Goal: Information Seeking & Learning: Understand process/instructions

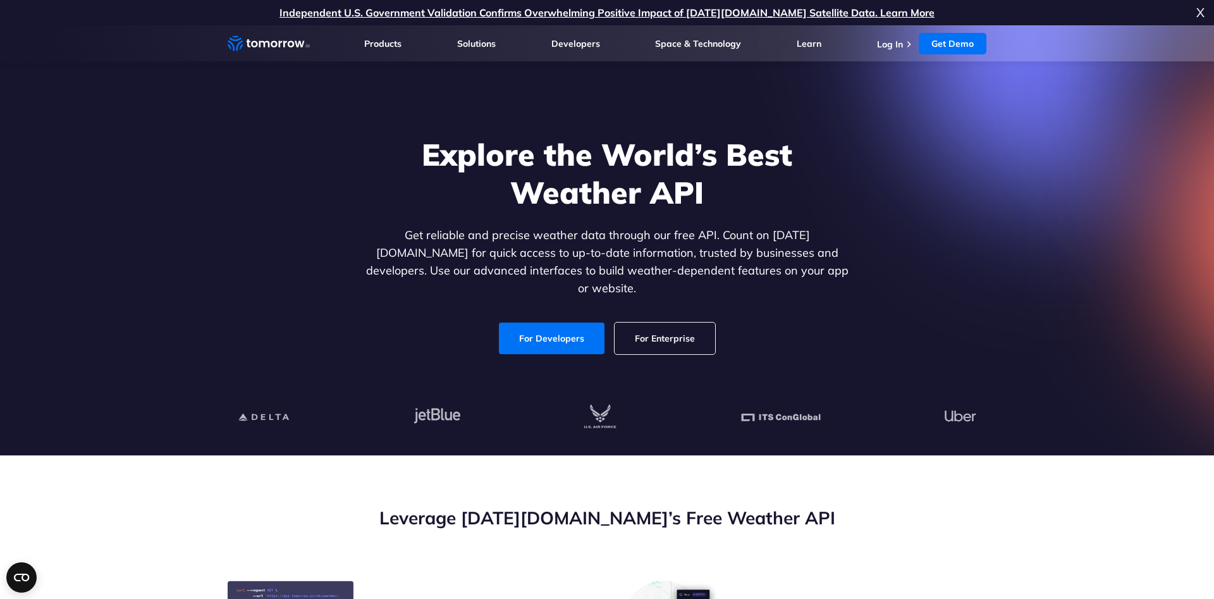
click at [484, 255] on p "Get reliable and precise weather data through our free API. Count on Tomorrow.i…" at bounding box center [607, 261] width 488 height 71
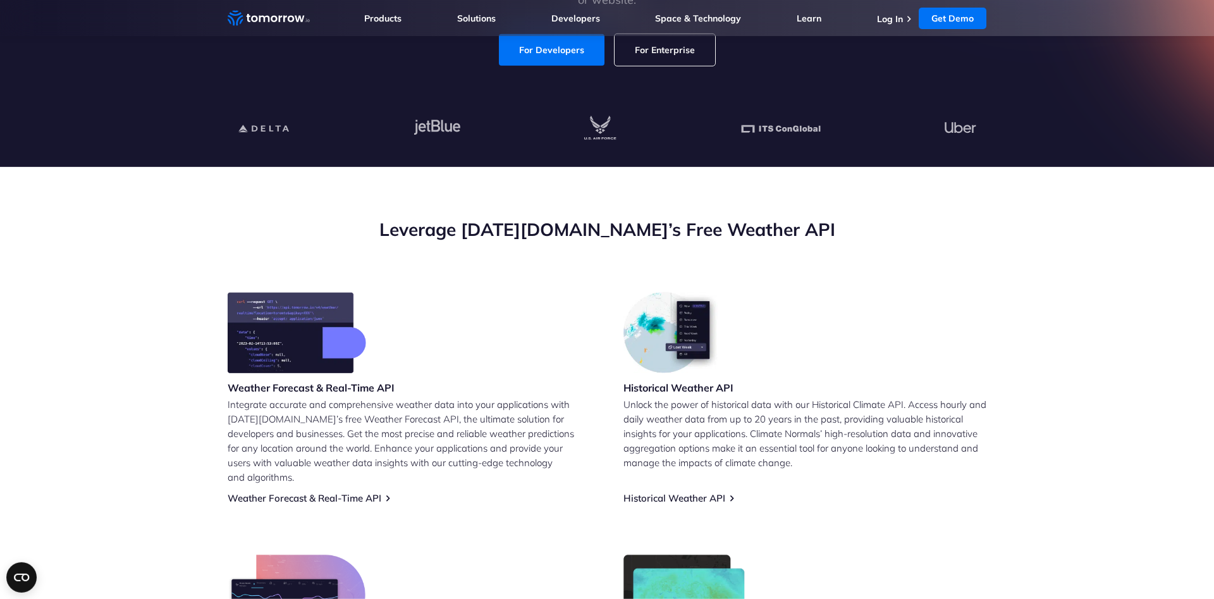
scroll to position [322, 0]
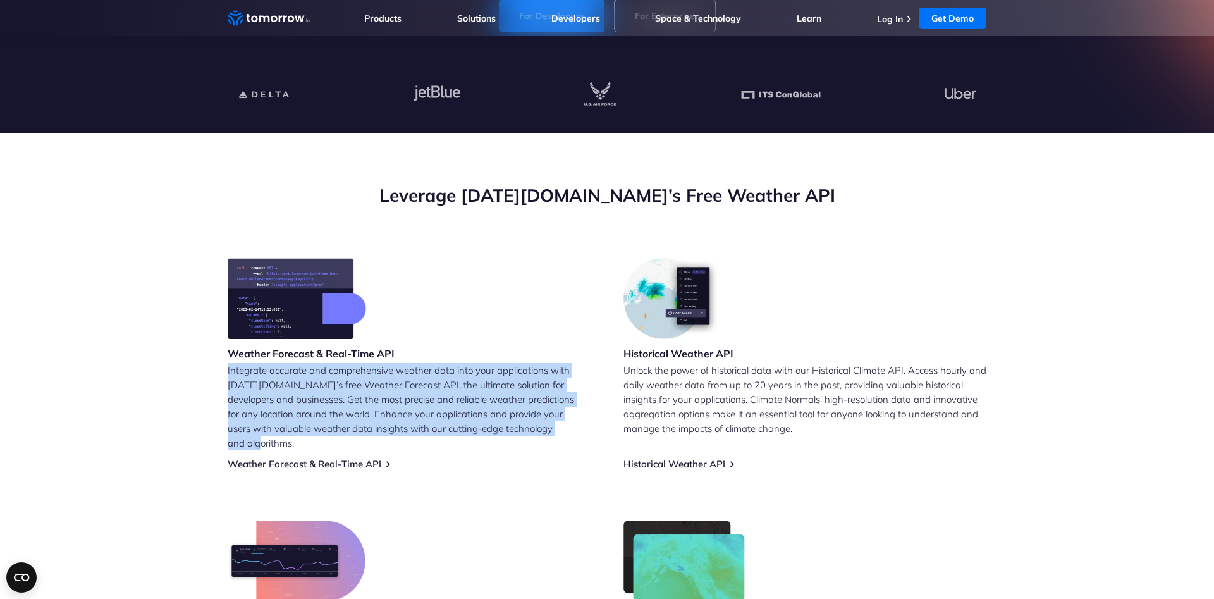
drag, startPoint x: 225, startPoint y: 375, endPoint x: 559, endPoint y: 432, distance: 338.4
click at [559, 432] on section "Leverage Tomorrow.io’s Free Weather API Weather Forecast & Real-Time API Integr…" at bounding box center [607, 450] width 1214 height 635
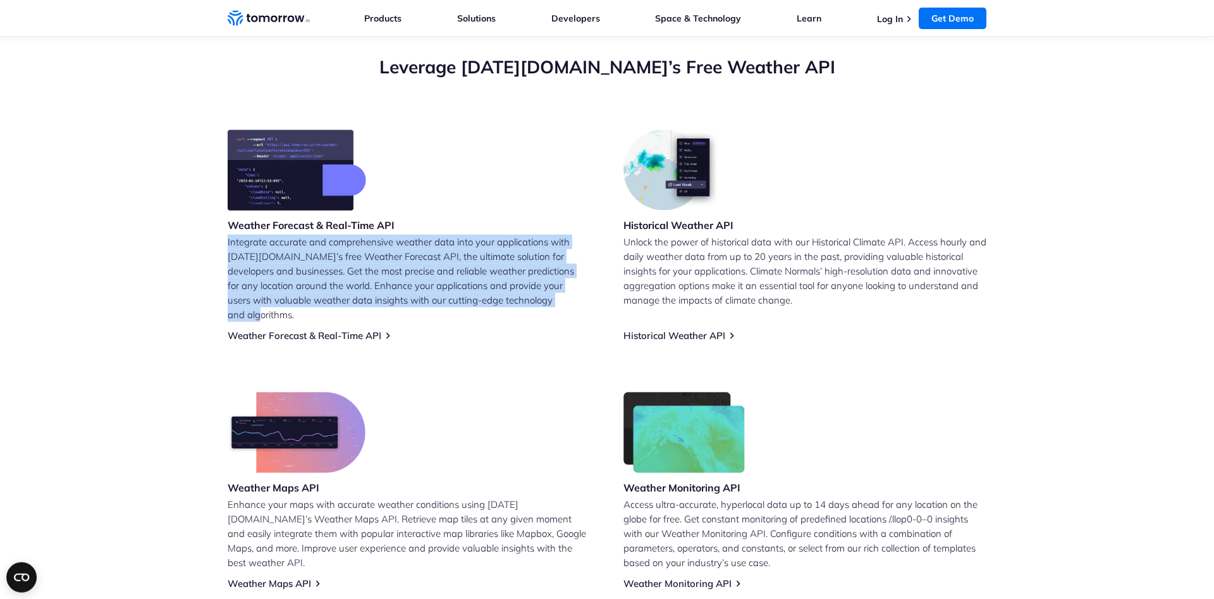
scroll to position [452, 0]
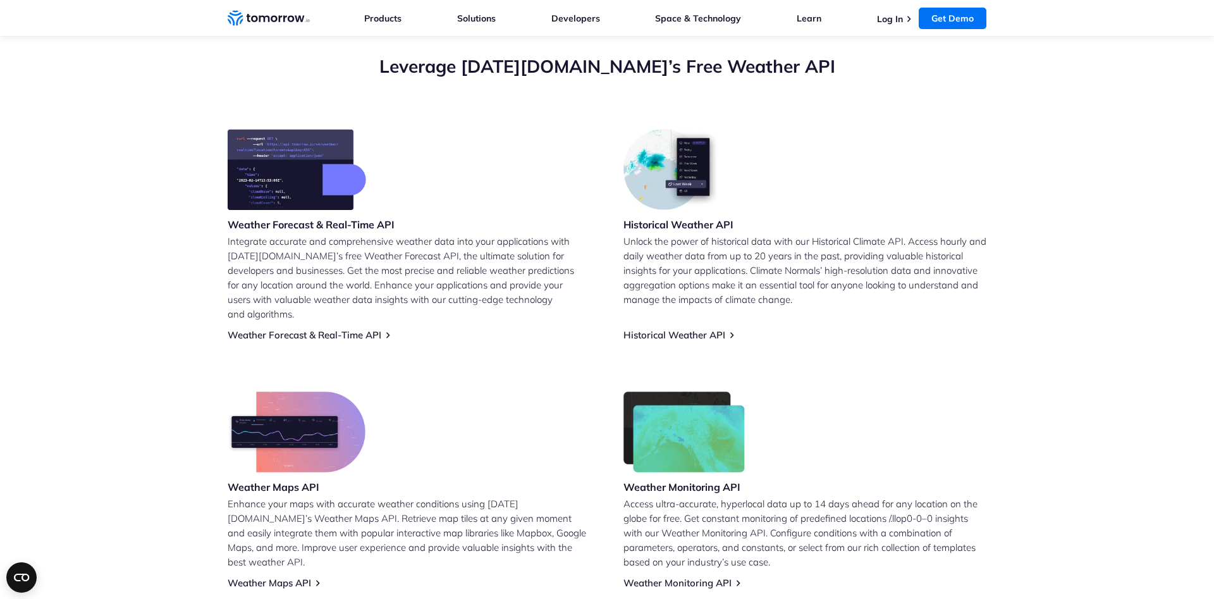
click at [651, 245] on p "Unlock the power of historical data with our Historical Climate API. Access hou…" at bounding box center [804, 270] width 363 height 73
click at [850, 301] on p "Unlock the power of historical data with our Historical Climate API. Access hou…" at bounding box center [804, 270] width 363 height 73
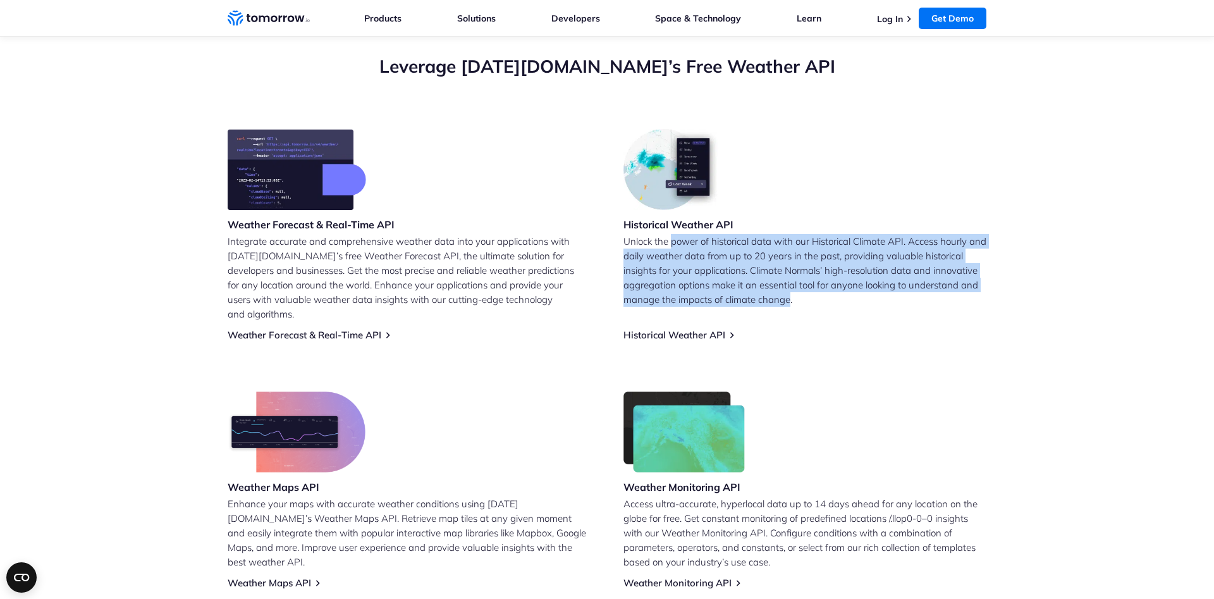
drag, startPoint x: 702, startPoint y: 242, endPoint x: 788, endPoint y: 308, distance: 108.1
click at [788, 308] on div "Historical Weather API Unlock the power of historical data with our Historical …" at bounding box center [804, 235] width 363 height 212
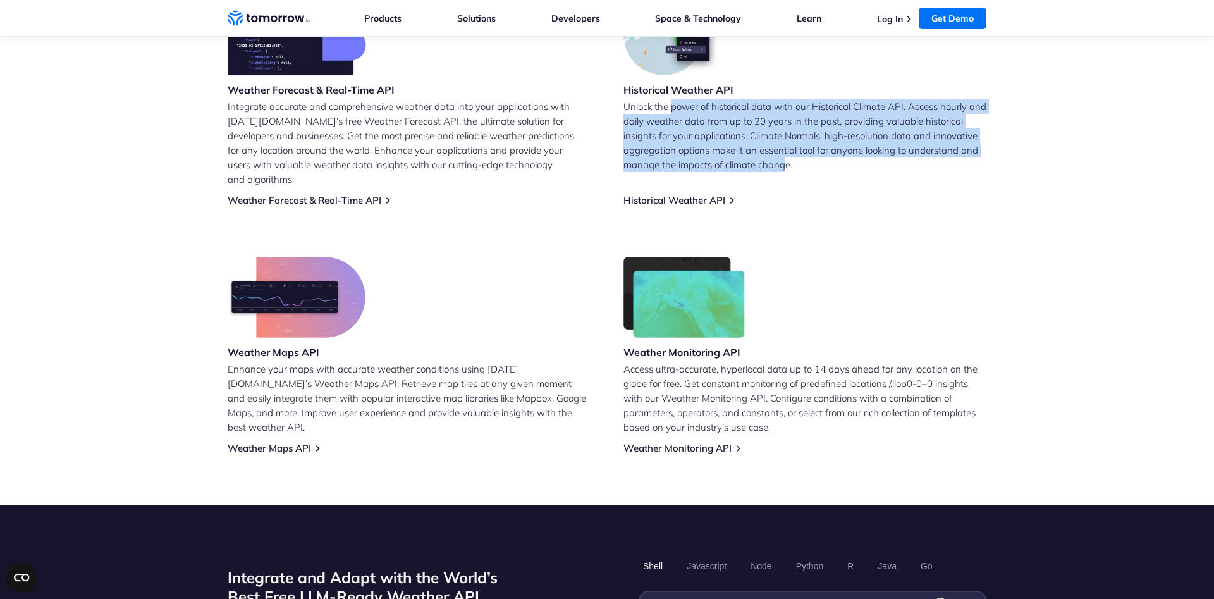
scroll to position [516, 0]
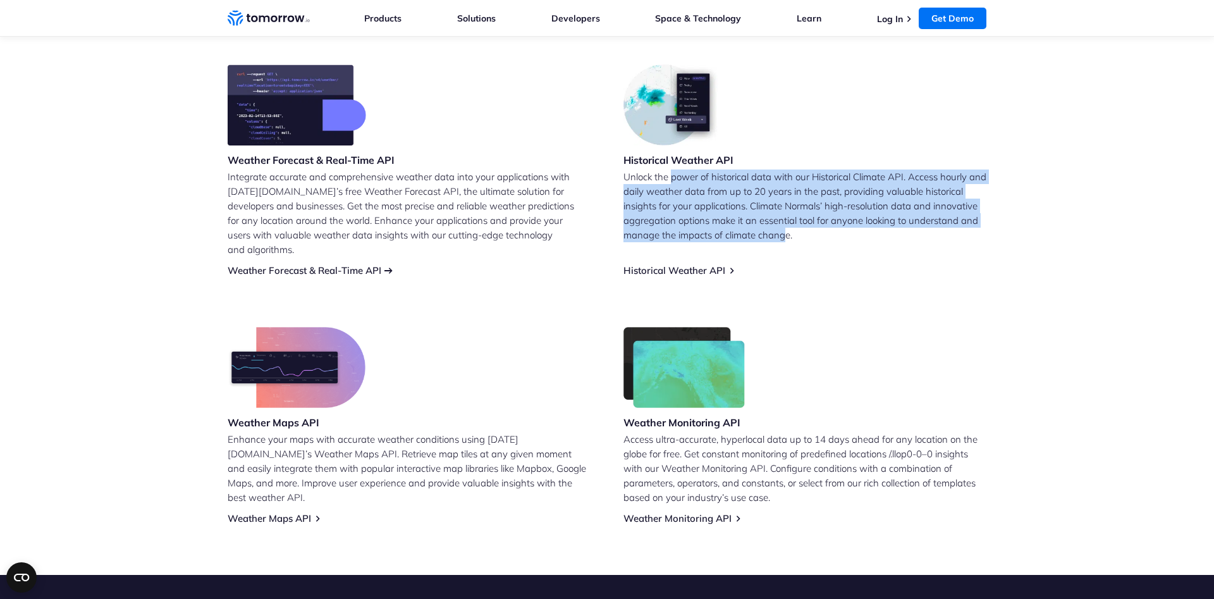
click at [348, 264] on link "Weather Forecast & Real-Time API" at bounding box center [305, 270] width 154 height 12
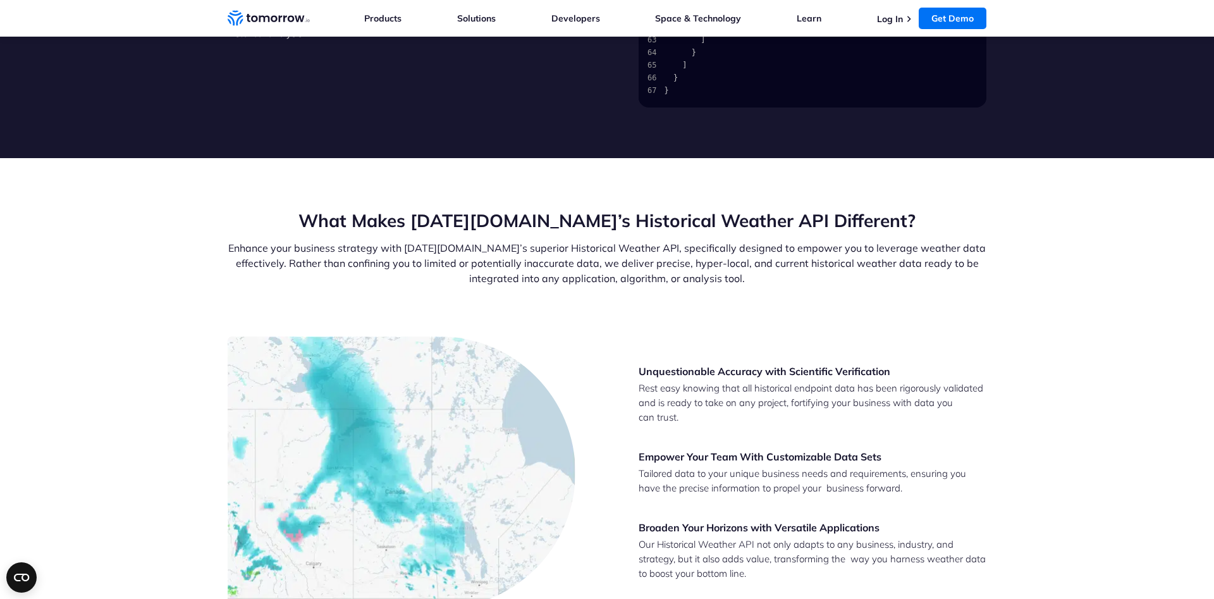
scroll to position [1806, 0]
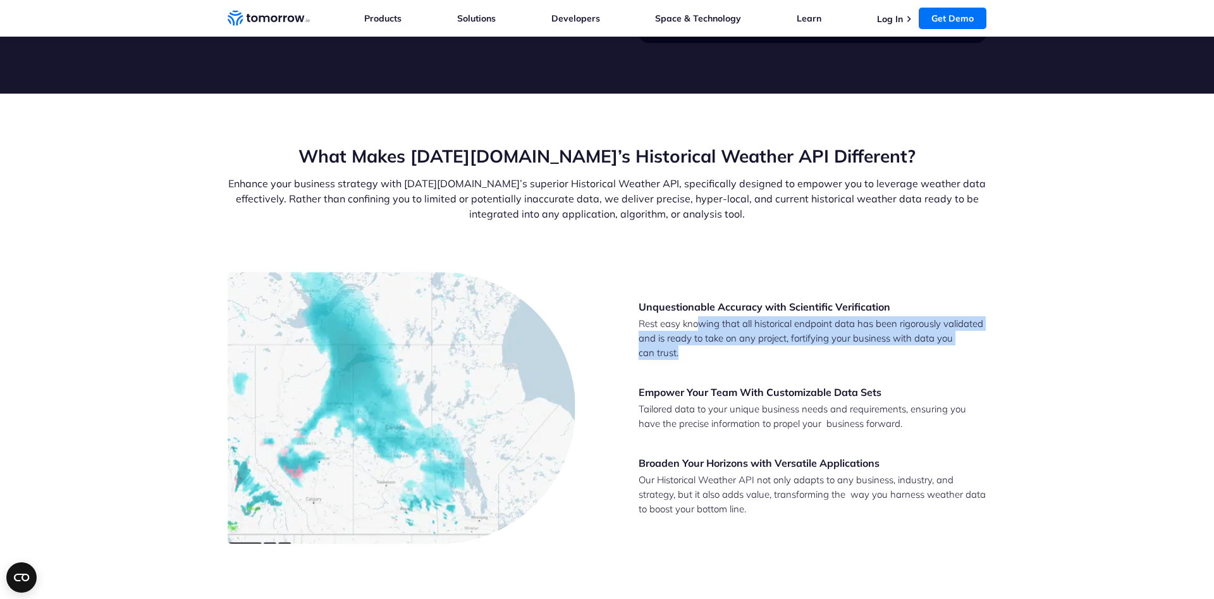
drag, startPoint x: 698, startPoint y: 328, endPoint x: 768, endPoint y: 355, distance: 75.2
click at [768, 355] on p "Rest easy knowing that all historical endpoint data has been rigorously validat…" at bounding box center [812, 338] width 348 height 44
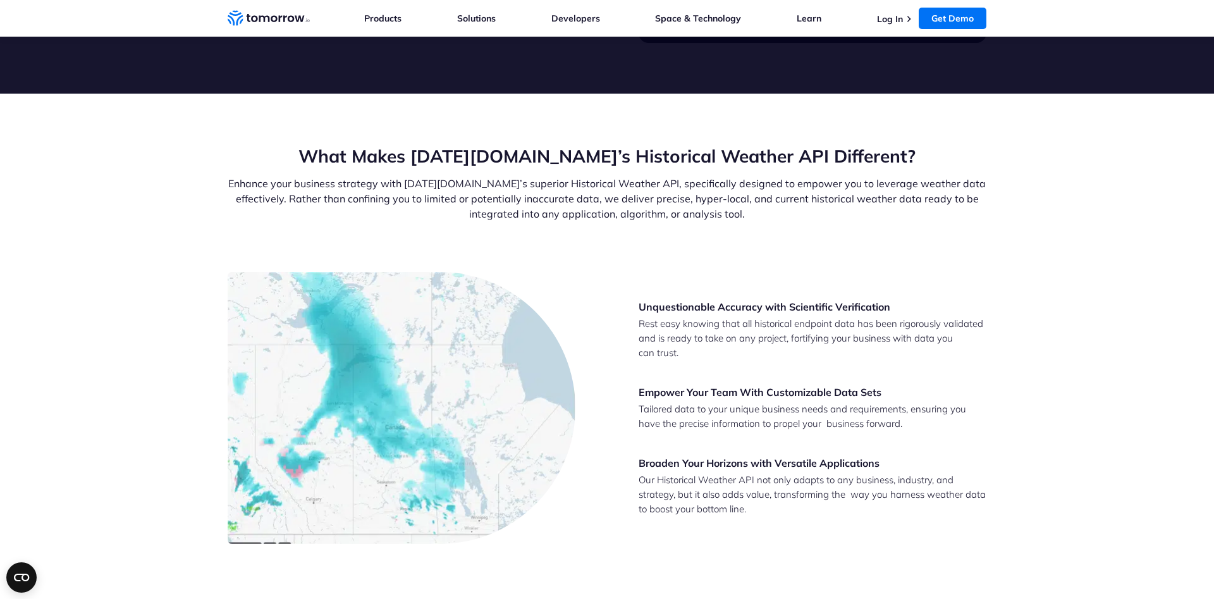
click at [812, 353] on p "Rest easy knowing that all historical endpoint data has been rigorously validat…" at bounding box center [812, 338] width 348 height 44
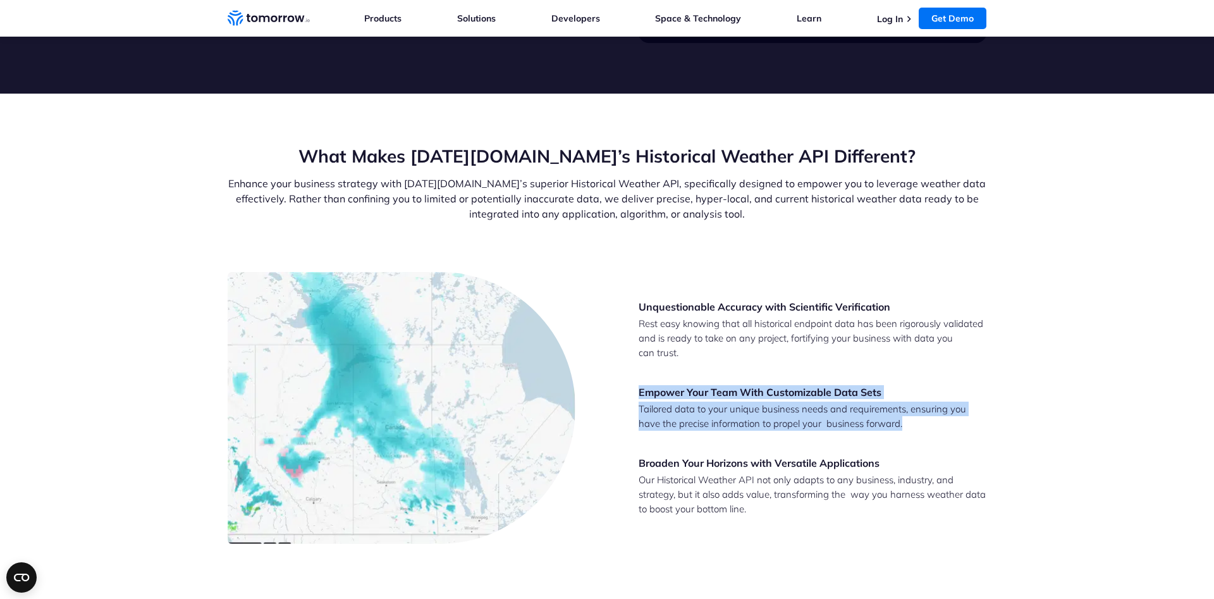
drag, startPoint x: 749, startPoint y: 363, endPoint x: 984, endPoint y: 421, distance: 242.2
click at [985, 429] on div "Unquestionable Accuracy with Scientific Verification Rest easy knowing that all…" at bounding box center [812, 408] width 348 height 216
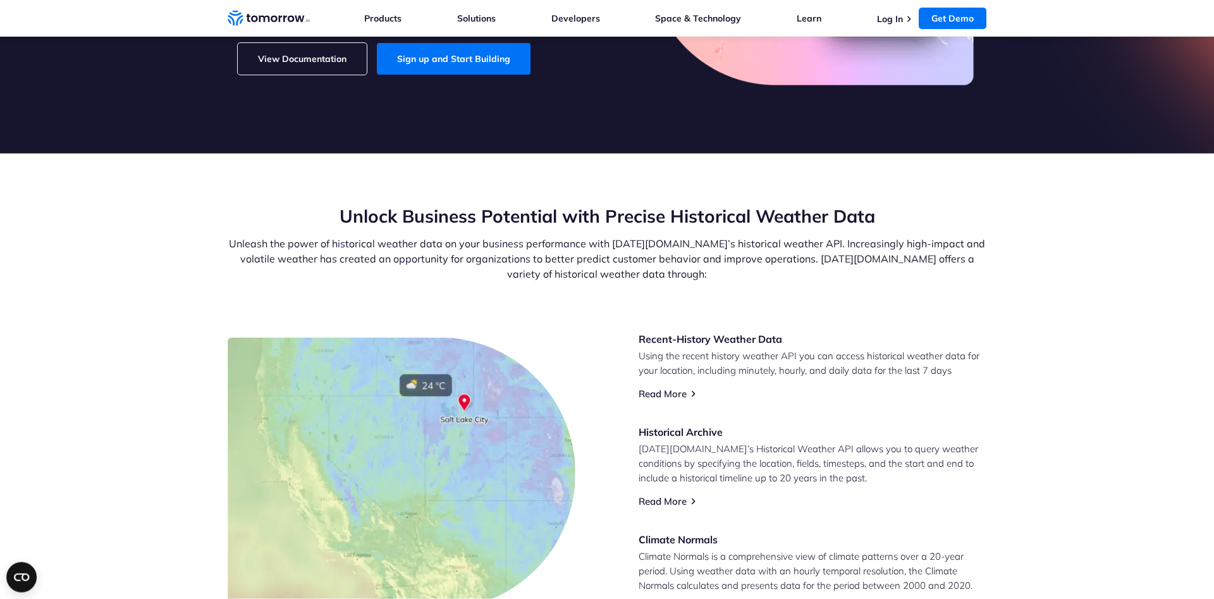
scroll to position [0, 0]
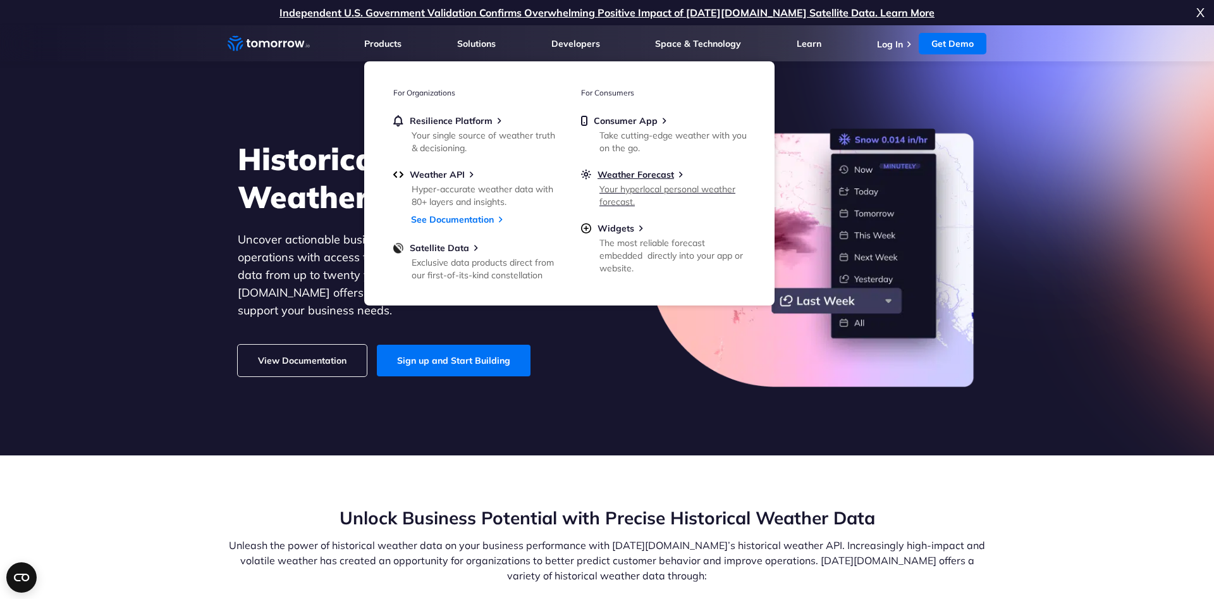
click at [645, 190] on div "Your hyperlocal personal weather forecast." at bounding box center [672, 195] width 147 height 25
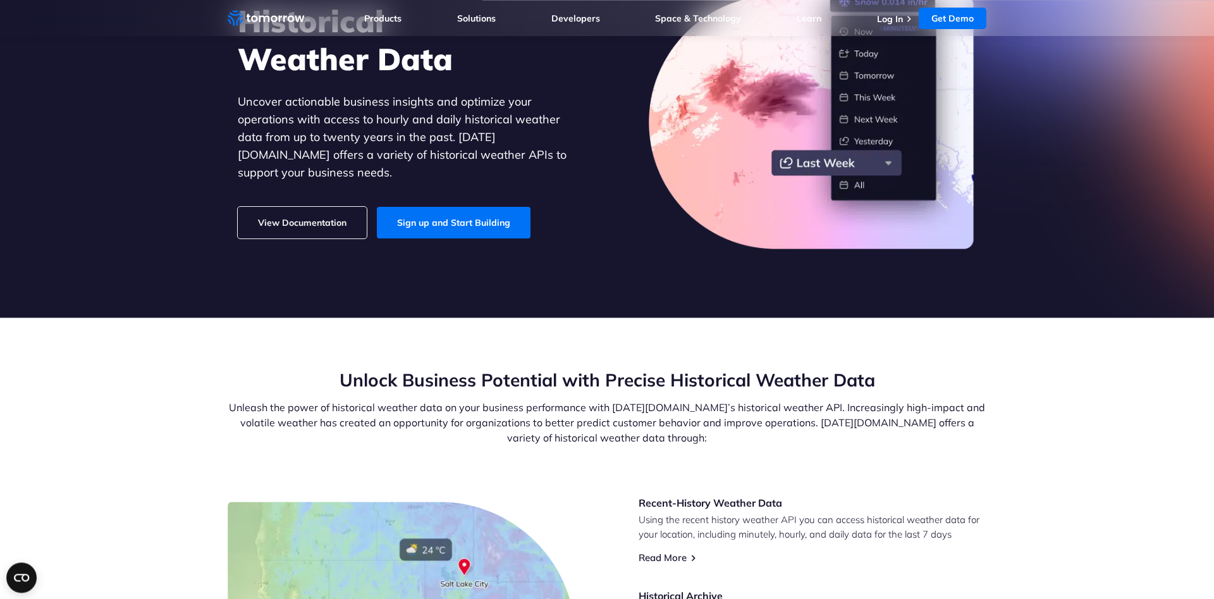
scroll to position [129, 0]
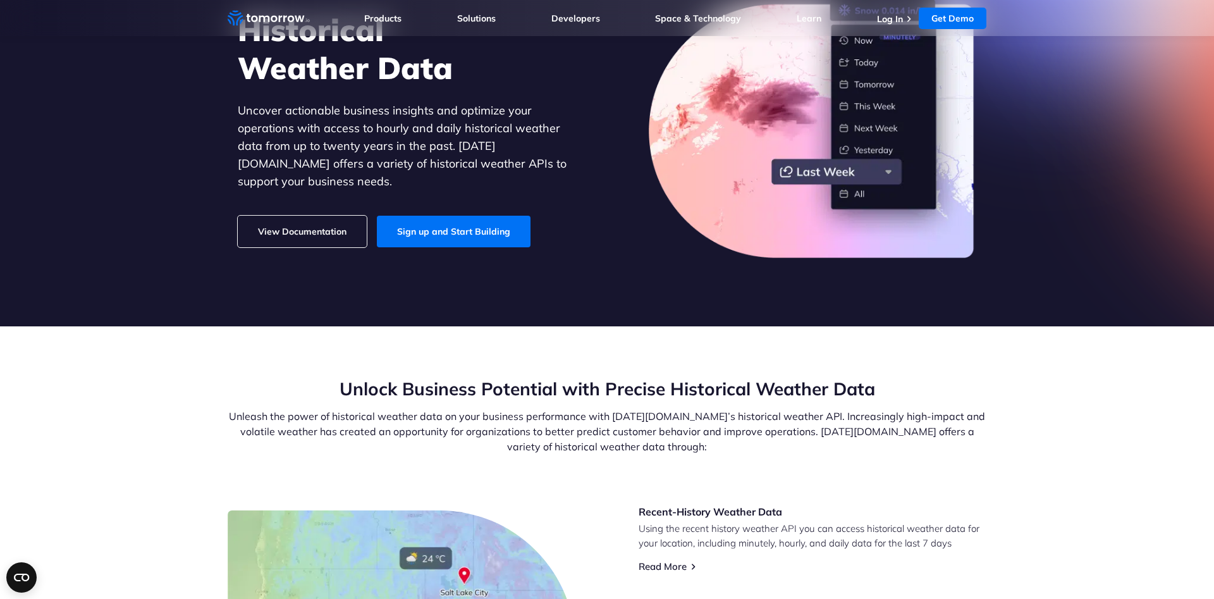
click at [357, 216] on link "View Documentation" at bounding box center [302, 232] width 129 height 32
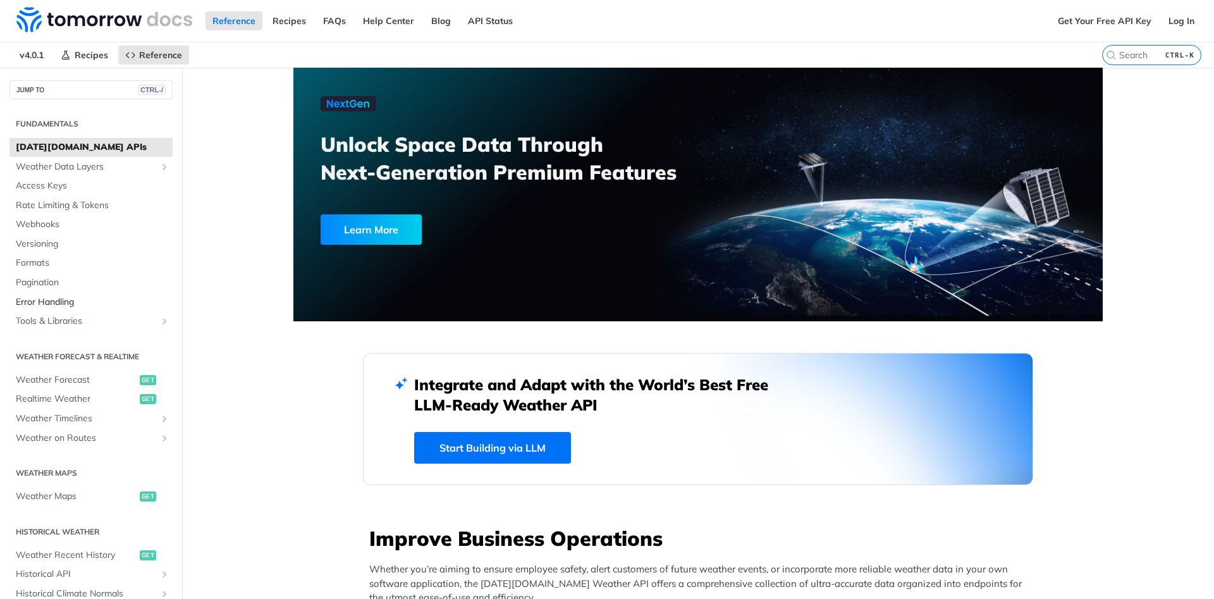
scroll to position [76, 0]
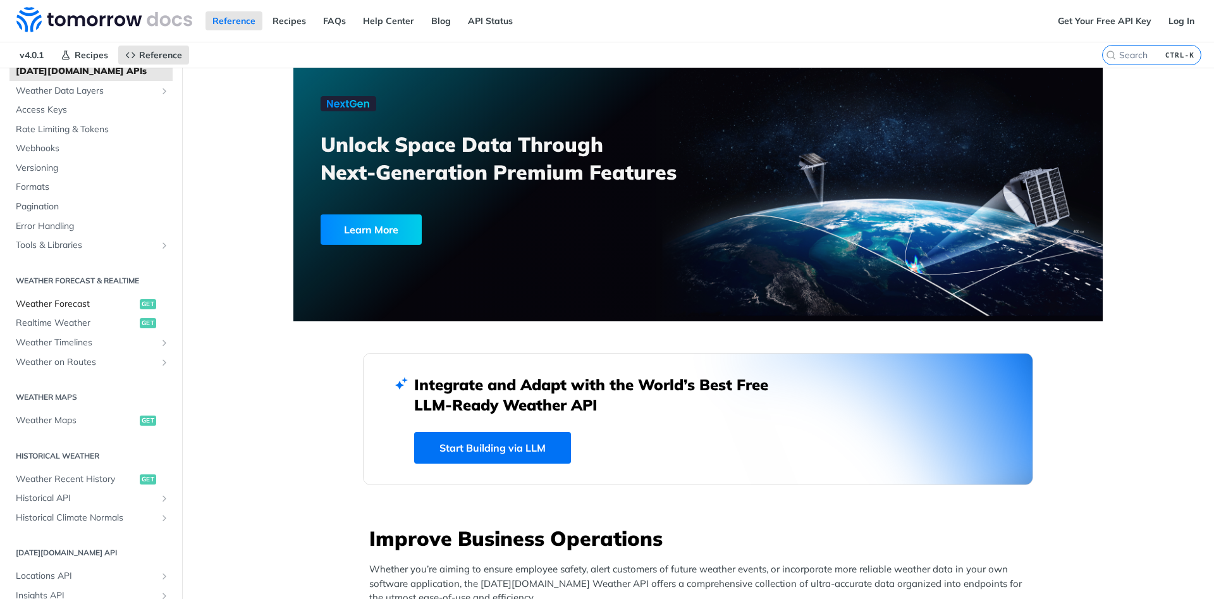
click at [79, 303] on span "Weather Forecast" at bounding box center [76, 304] width 121 height 13
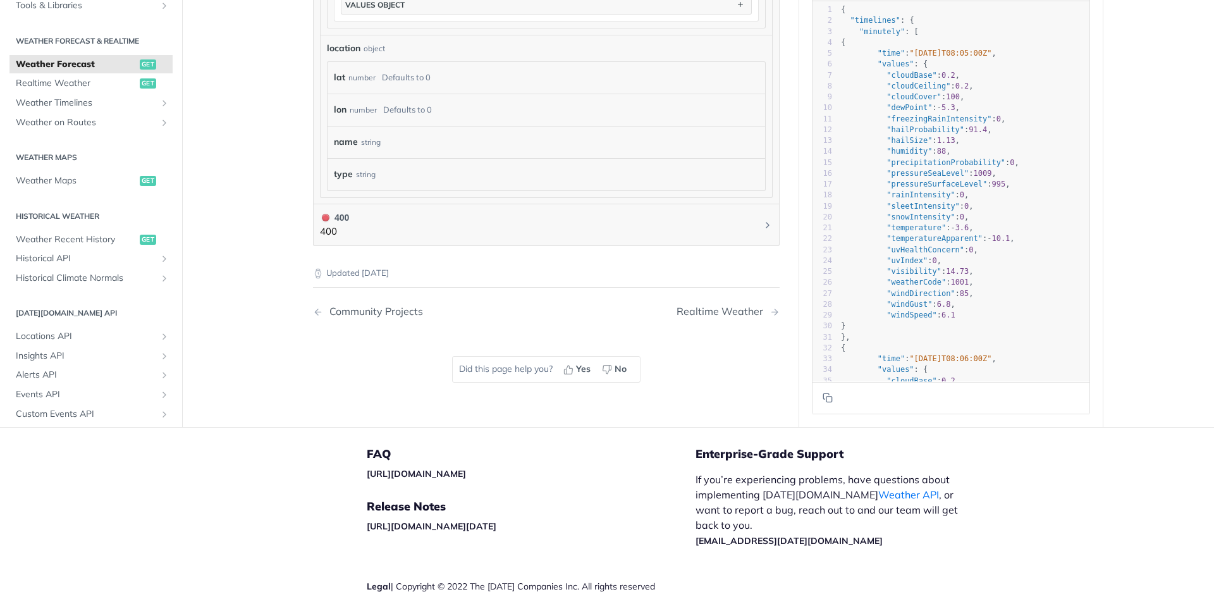
scroll to position [1174, 0]
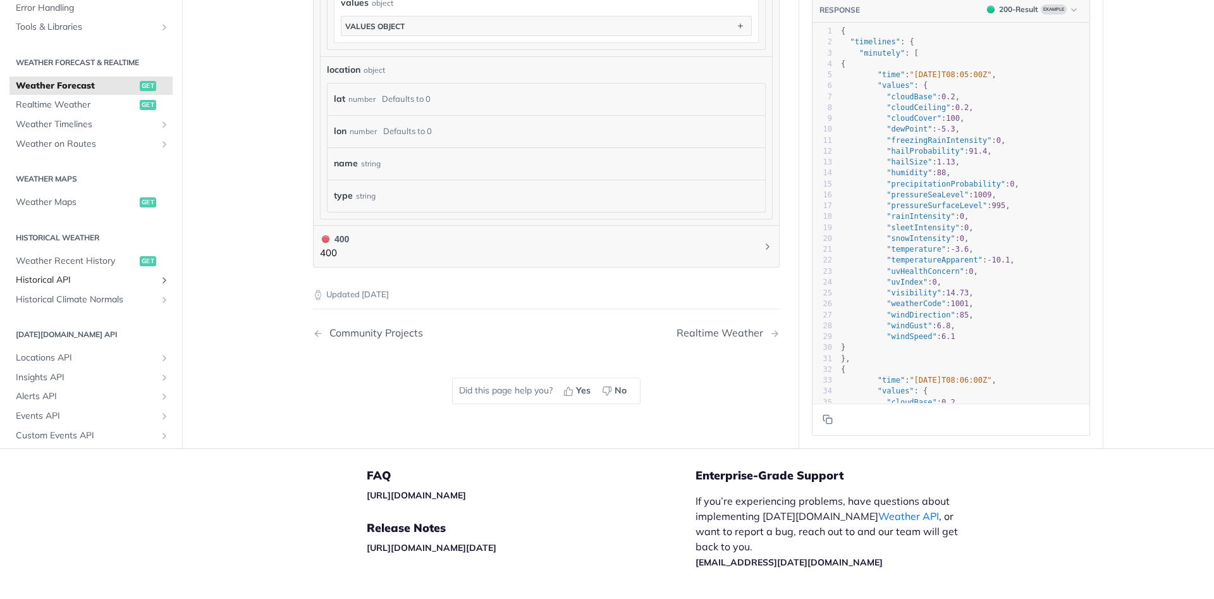
click at [80, 277] on span "Historical API" at bounding box center [86, 280] width 140 height 13
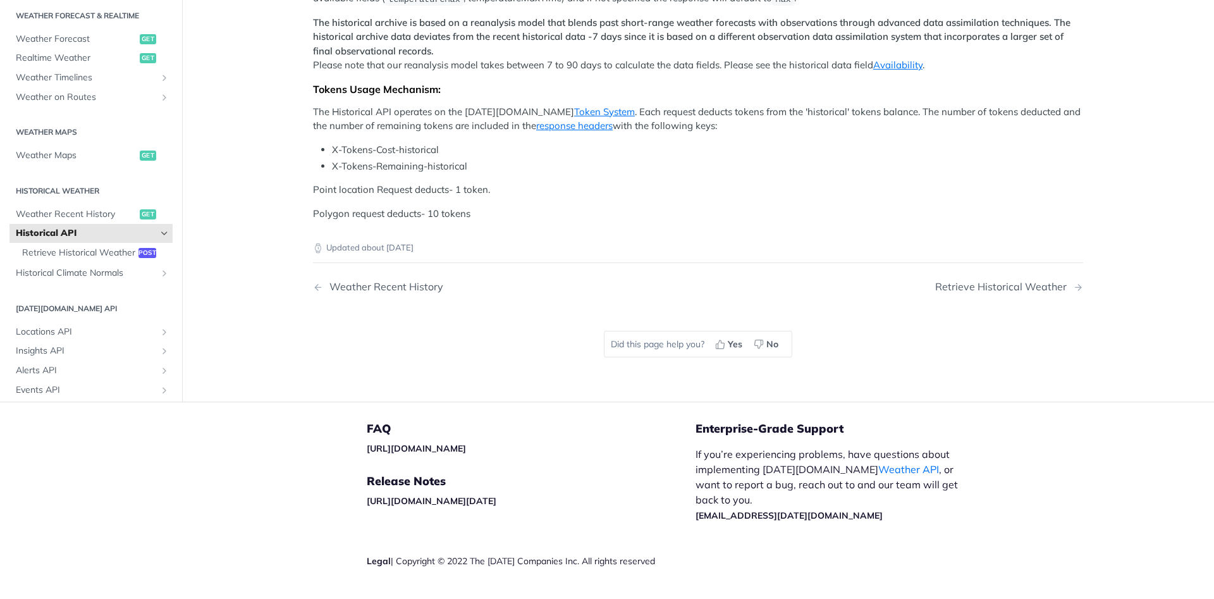
scroll to position [399, 0]
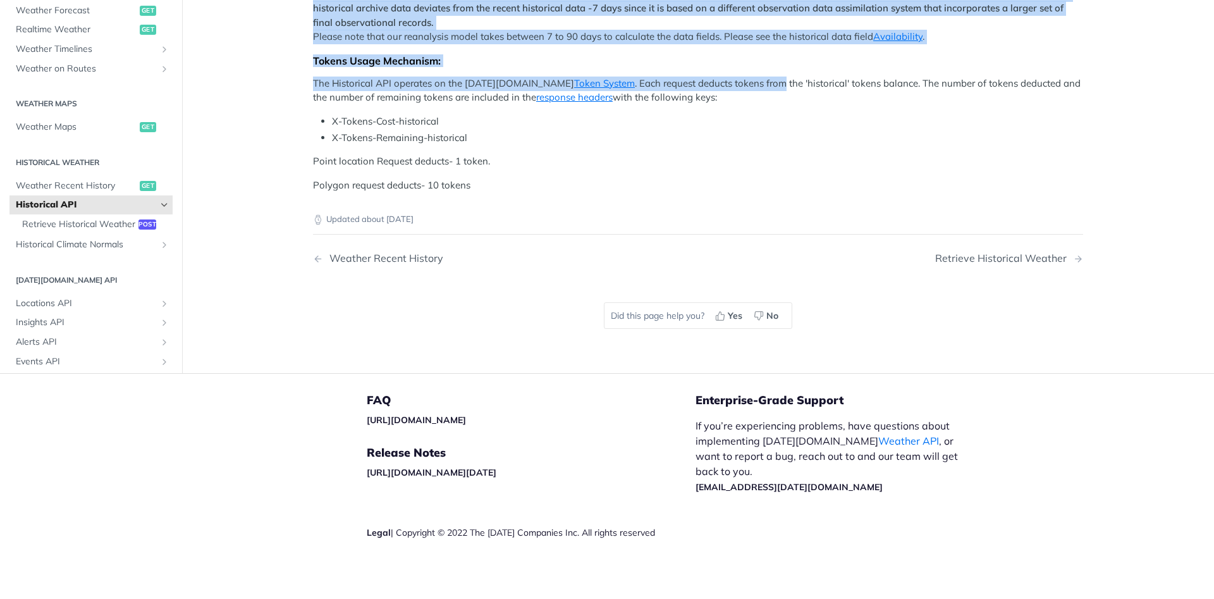
drag, startPoint x: 389, startPoint y: 260, endPoint x: 733, endPoint y: 388, distance: 367.0
click at [732, 105] on p "The Historical API operates on the [DATE][DOMAIN_NAME] Token System . Each requ…" at bounding box center [698, 90] width 770 height 28
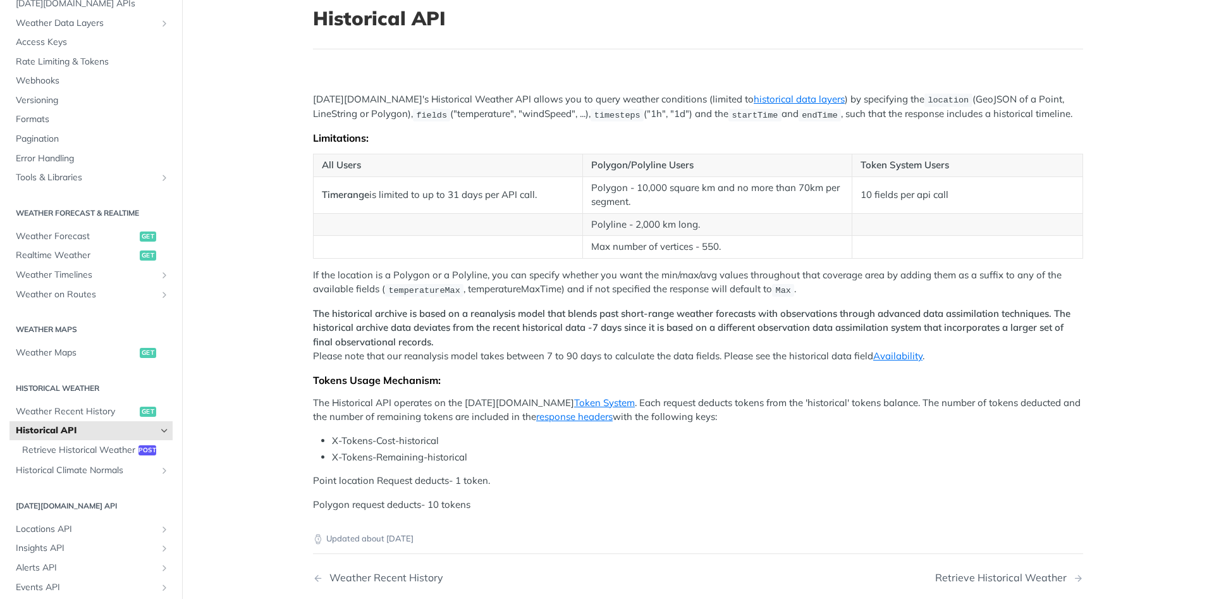
scroll to position [20, 0]
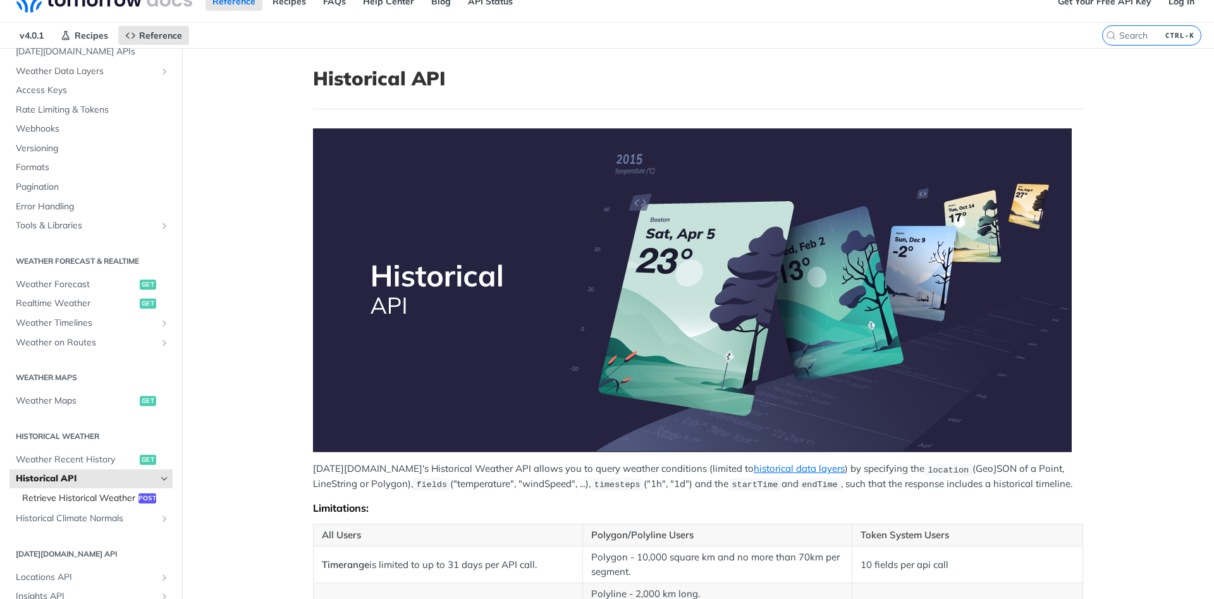
click at [118, 498] on span "Retrieve Historical Weather" at bounding box center [78, 498] width 113 height 13
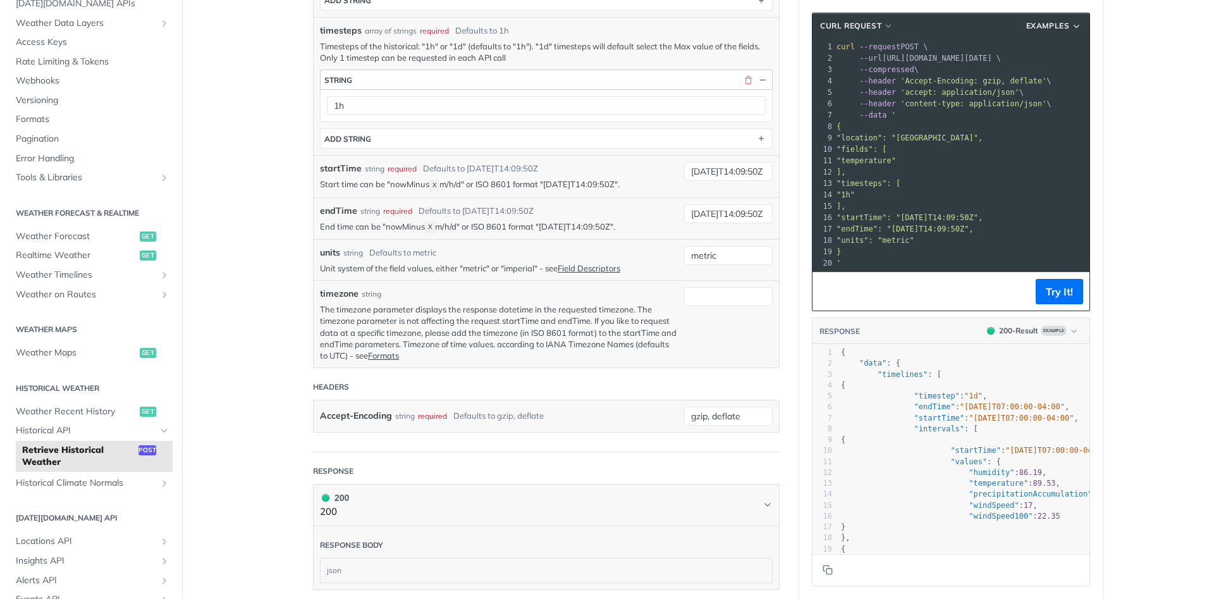
scroll to position [852, 0]
